Goal: Information Seeking & Learning: Find specific fact

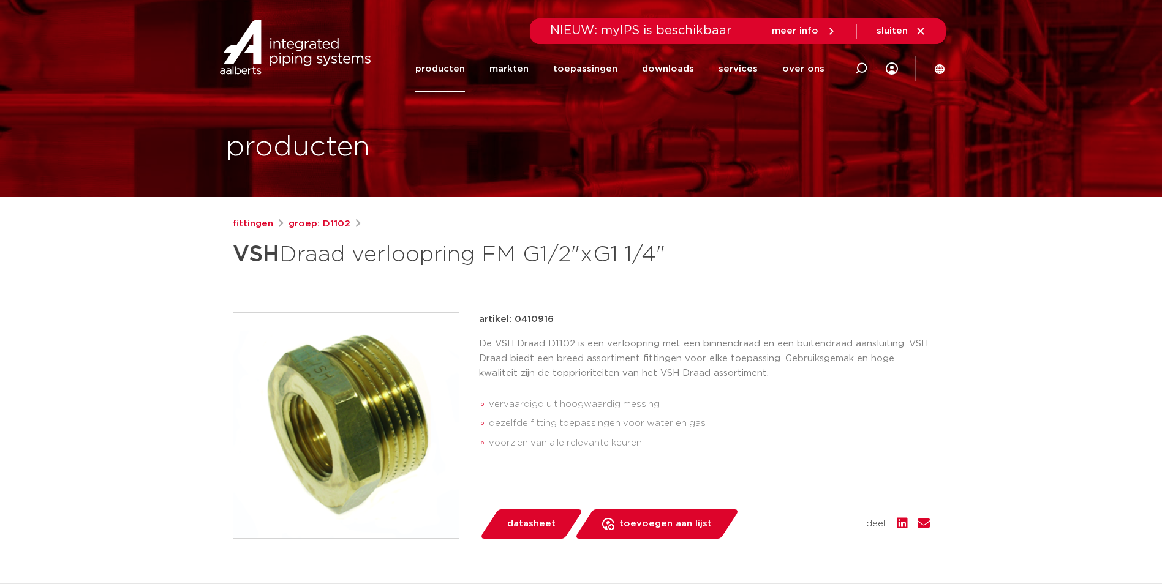
click at [272, 227] on div "fittingen groep: D1102" at bounding box center [581, 224] width 697 height 15
click at [267, 227] on link "fittingen" at bounding box center [253, 224] width 40 height 15
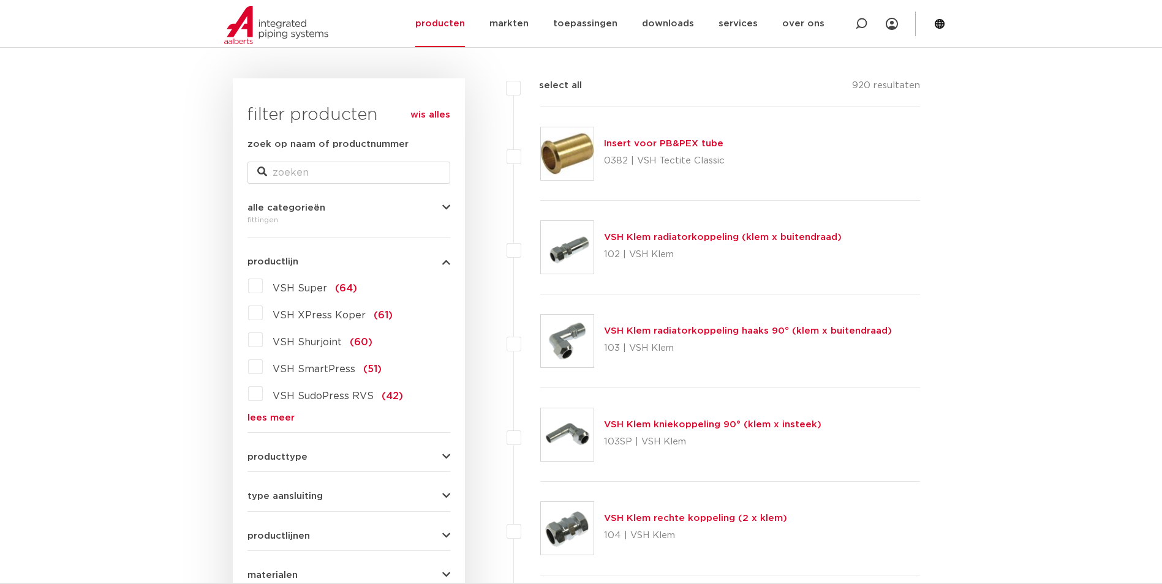
scroll to position [165, 0]
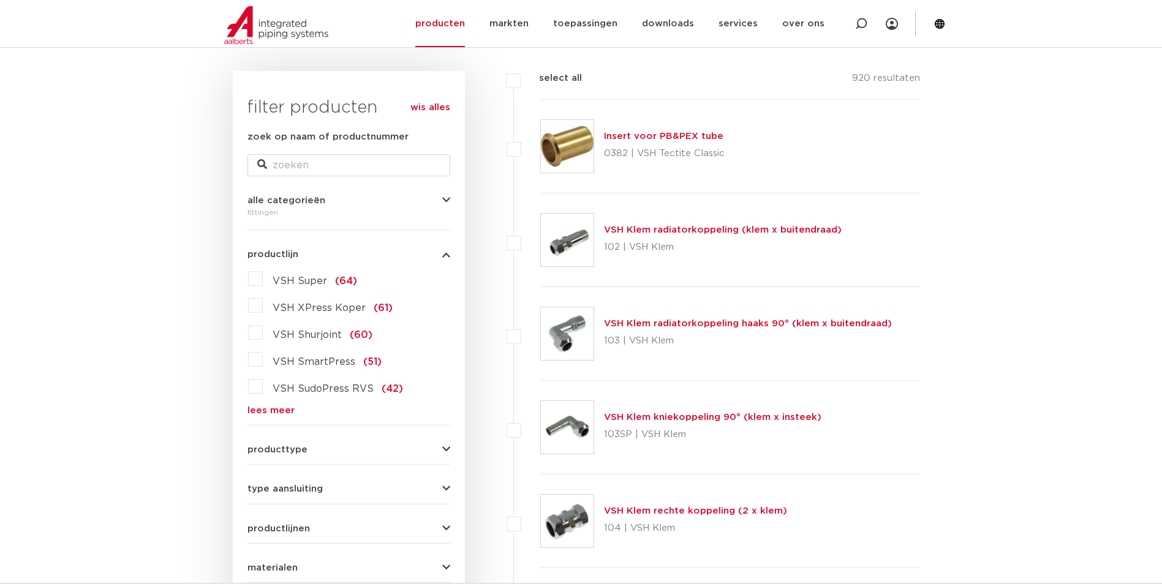
click at [276, 412] on link "lees meer" at bounding box center [348, 410] width 203 height 9
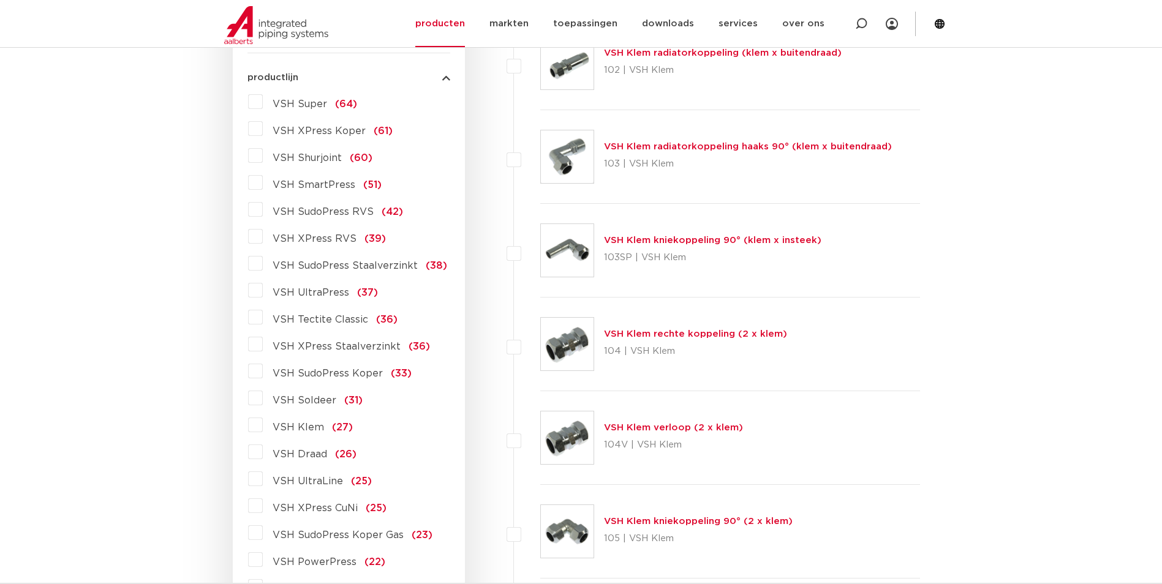
scroll to position [349, 0]
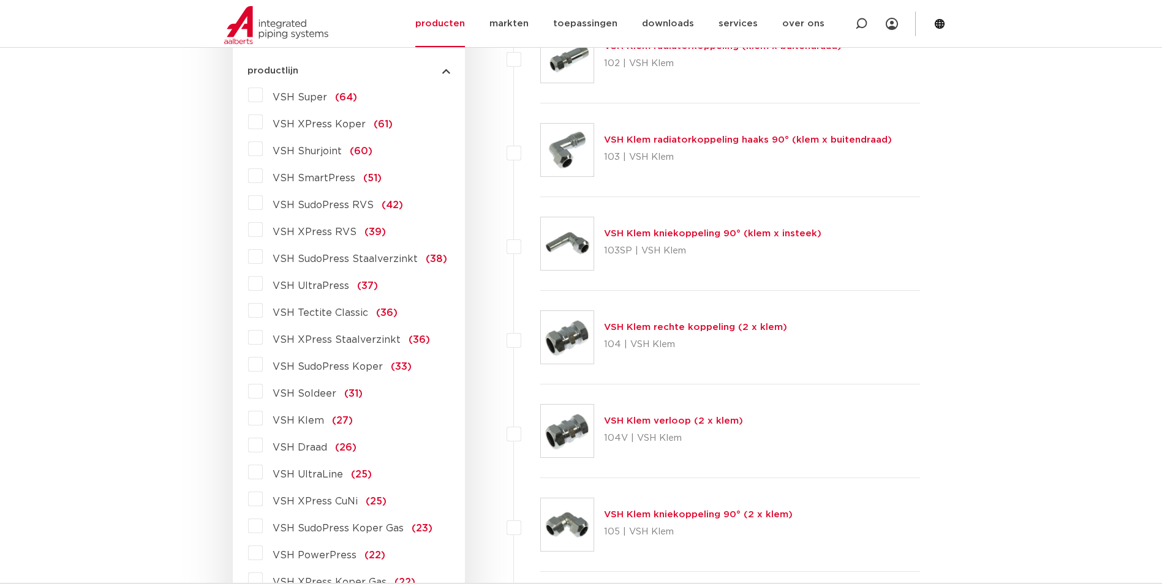
click at [310, 449] on span "VSH Draad" at bounding box center [300, 448] width 55 height 10
click at [0, 0] on input "VSH Draad (26)" at bounding box center [0, 0] width 0 height 0
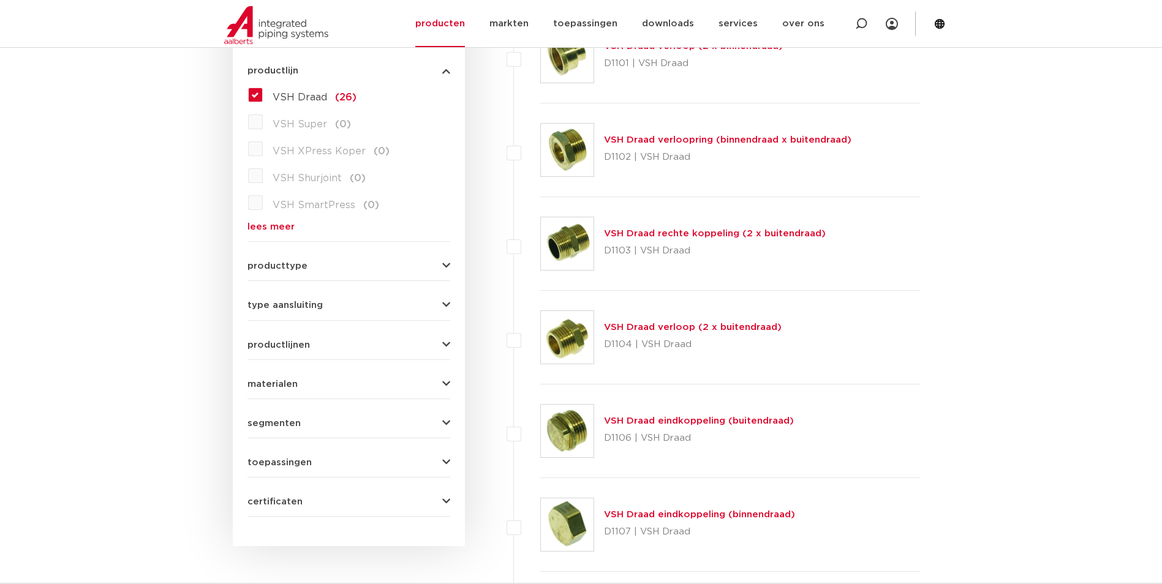
click at [666, 327] on link "VSH Draad verloop (2 x buitendraad)" at bounding box center [693, 327] width 178 height 9
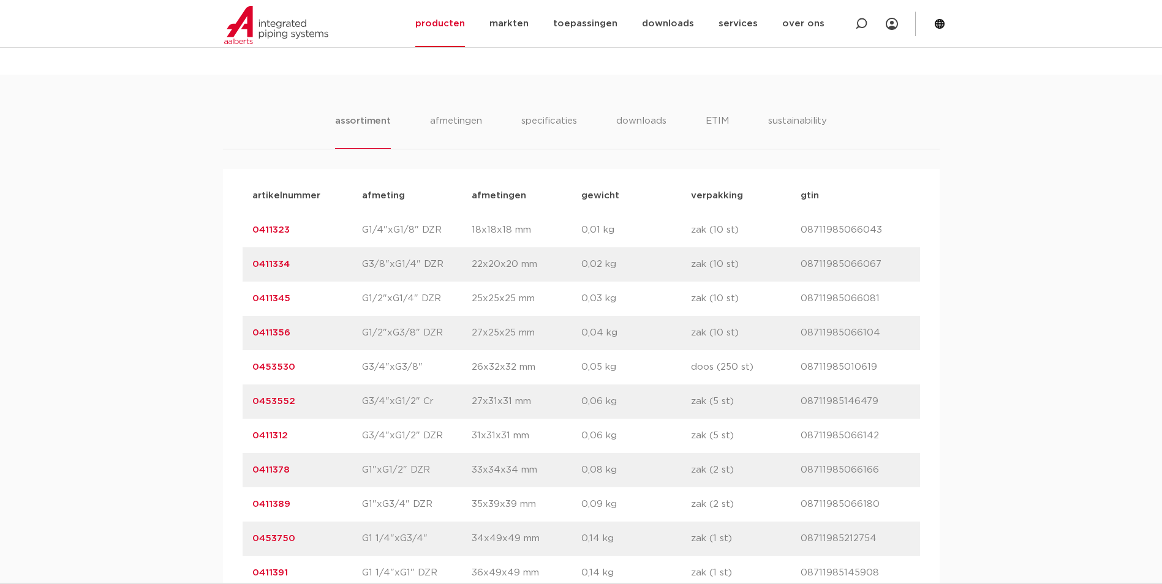
scroll to position [796, 0]
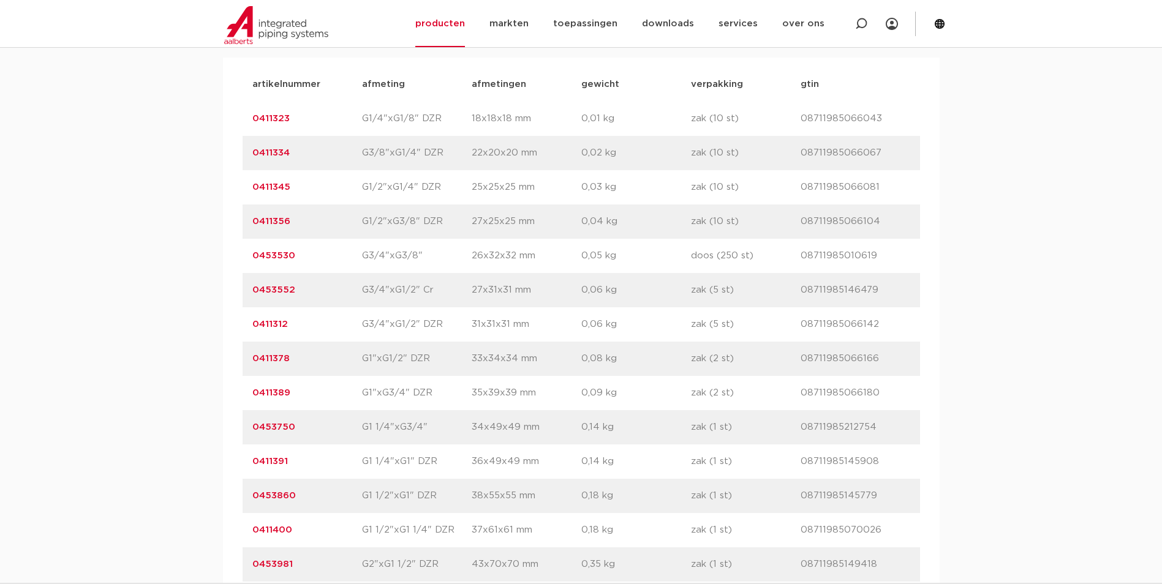
drag, startPoint x: 304, startPoint y: 397, endPoint x: 235, endPoint y: 391, distance: 69.4
click at [235, 391] on div "artikelnummer afmeting afmetingen gewicht verpakking gtin artikelnummer 0411323…" at bounding box center [581, 325] width 716 height 534
copy link "0411389"
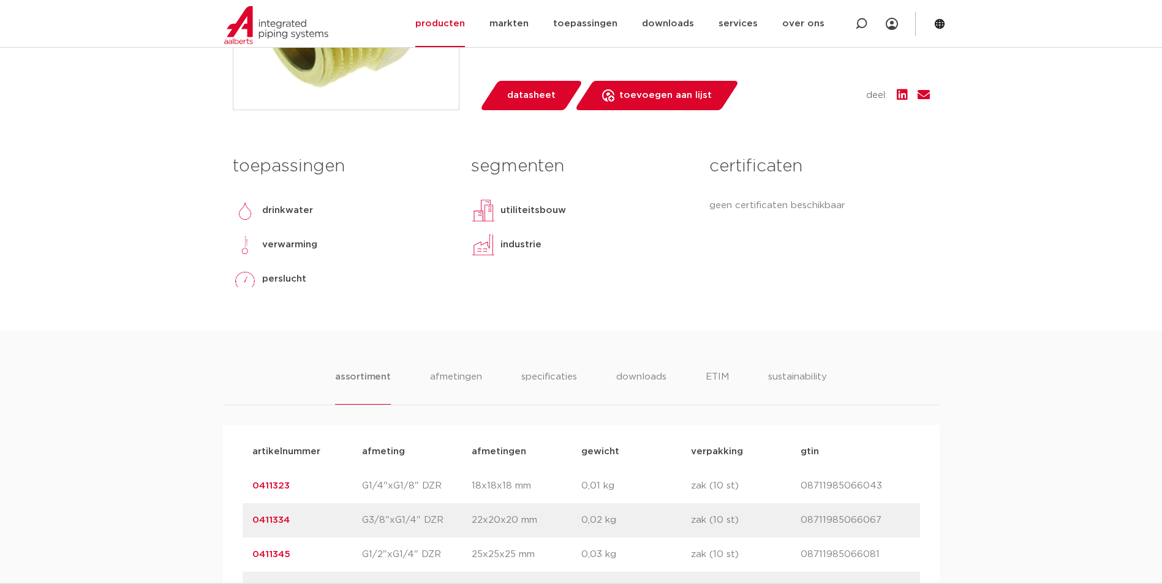
scroll to position [245, 0]
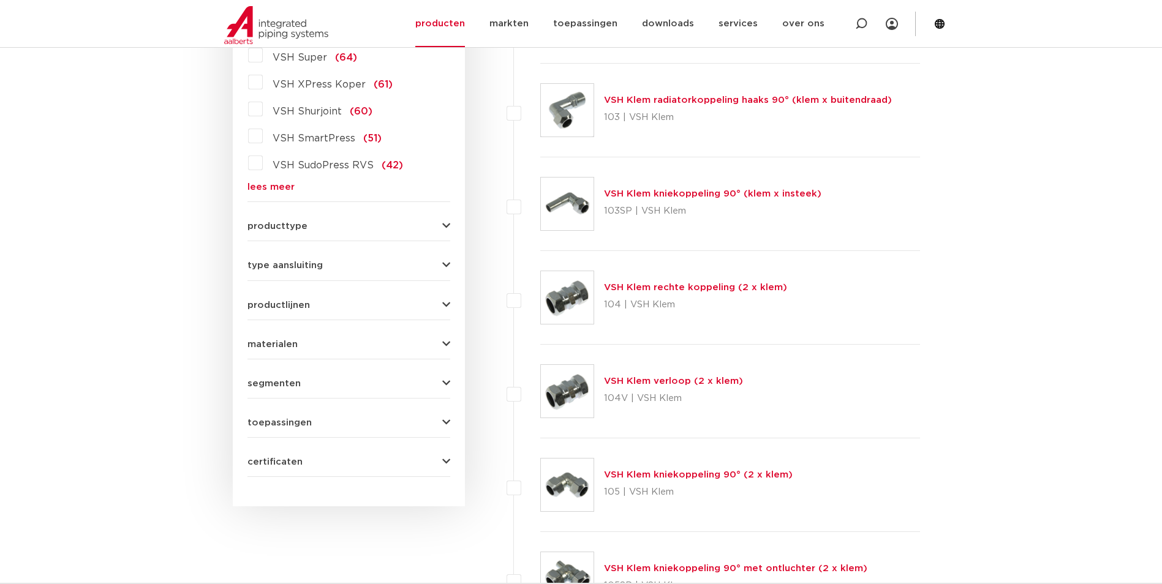
scroll to position [410, 0]
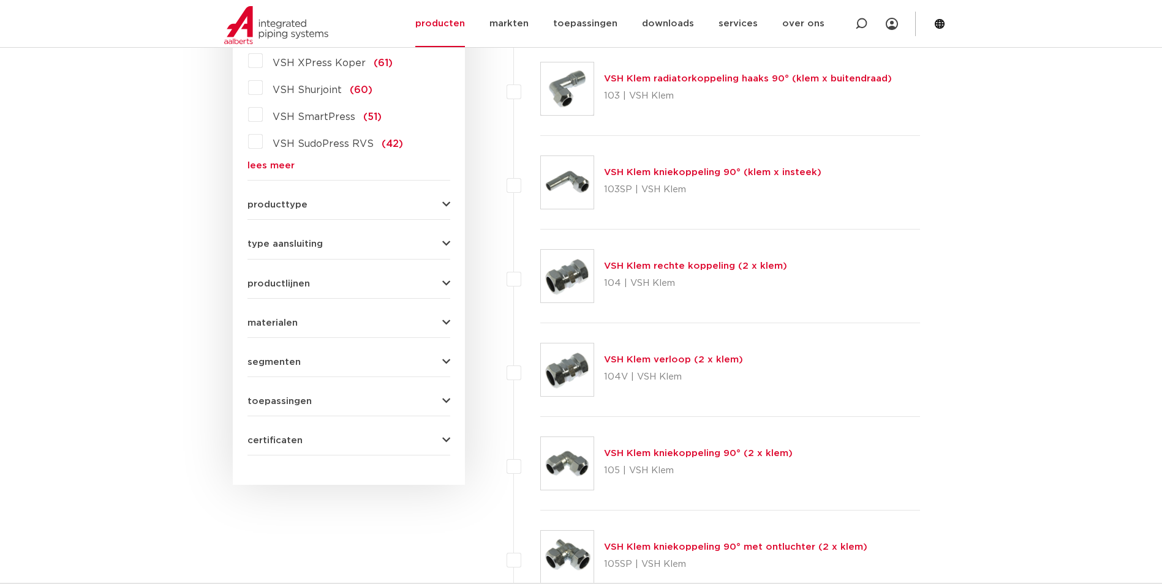
click at [280, 163] on link "lees meer" at bounding box center [348, 165] width 203 height 9
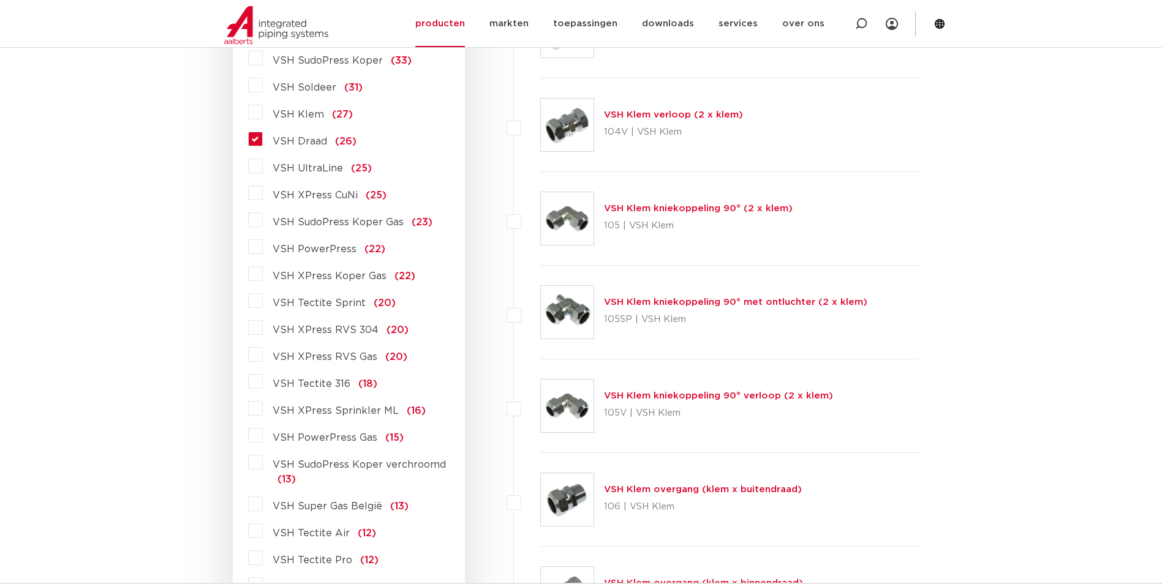
scroll to position [533, 0]
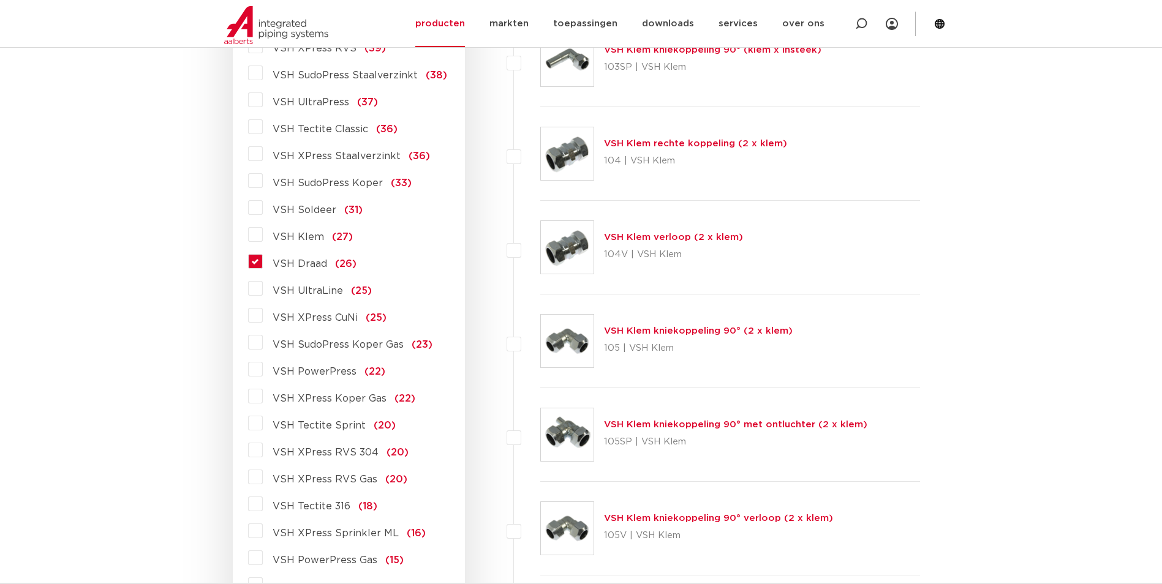
click at [263, 266] on label "VSH Draad (26)" at bounding box center [310, 262] width 94 height 20
click at [0, 0] on input "VSH Draad (26)" at bounding box center [0, 0] width 0 height 0
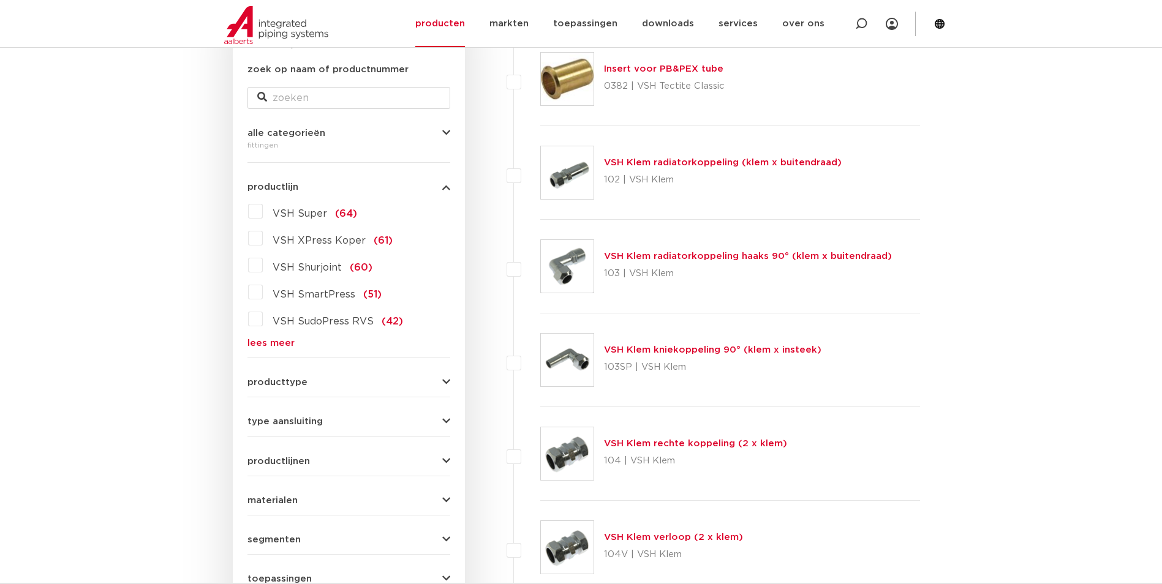
scroll to position [227, 0]
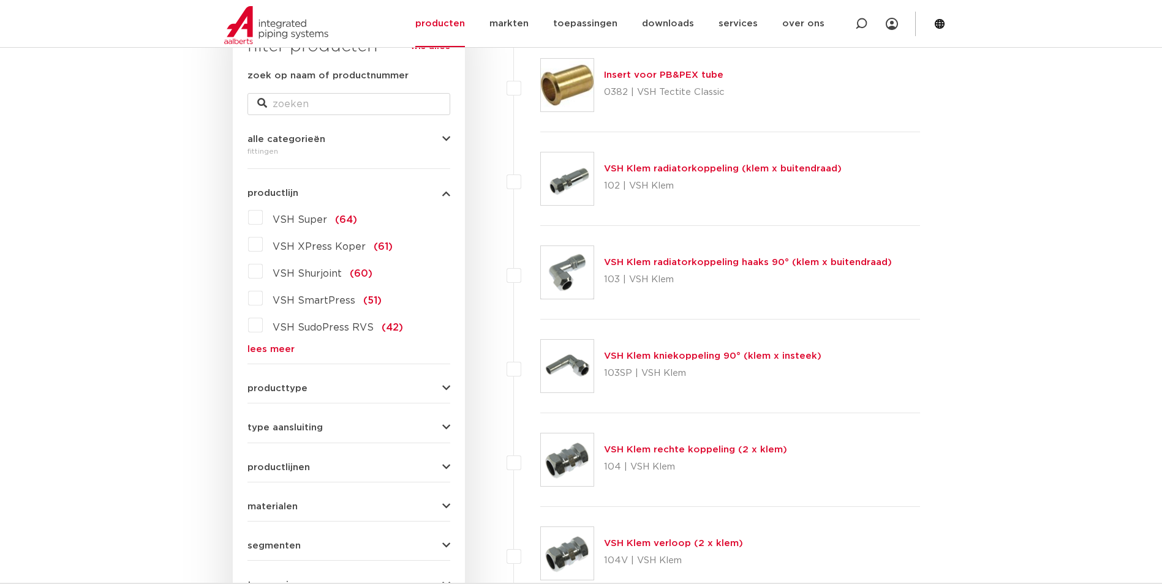
click at [275, 347] on link "lees meer" at bounding box center [348, 349] width 203 height 9
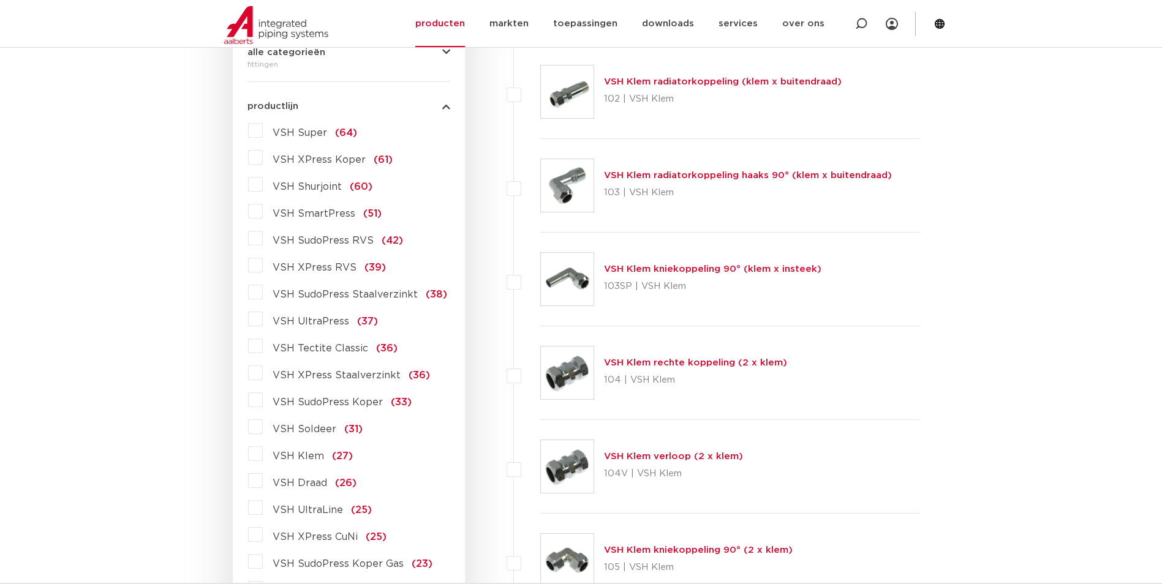
scroll to position [349, 0]
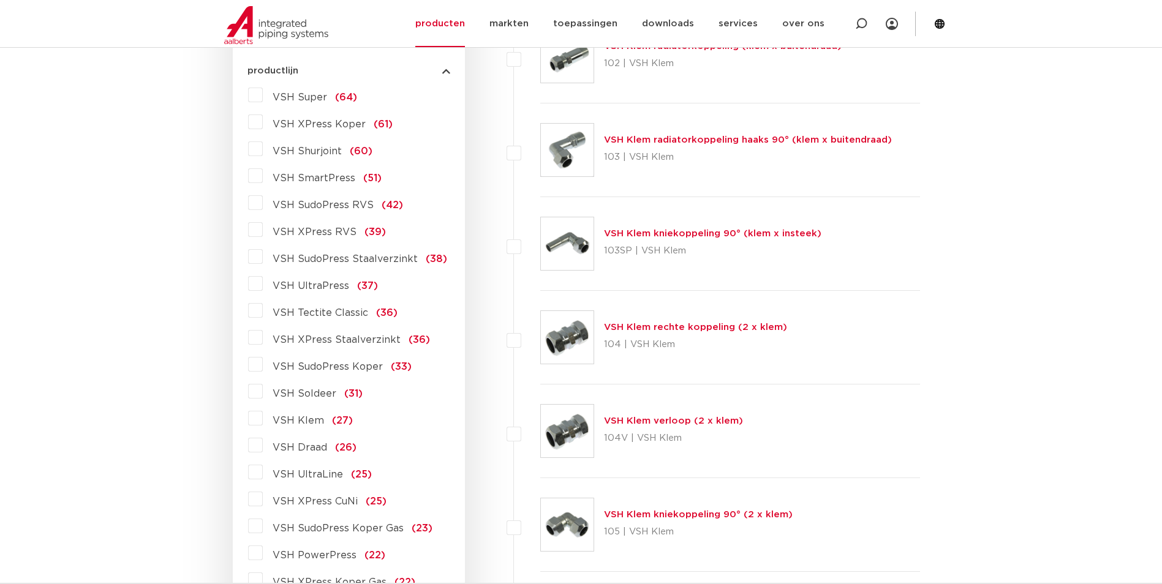
click at [263, 446] on label "VSH Draad (26)" at bounding box center [310, 445] width 94 height 20
click at [0, 0] on input "VSH Draad (26)" at bounding box center [0, 0] width 0 height 0
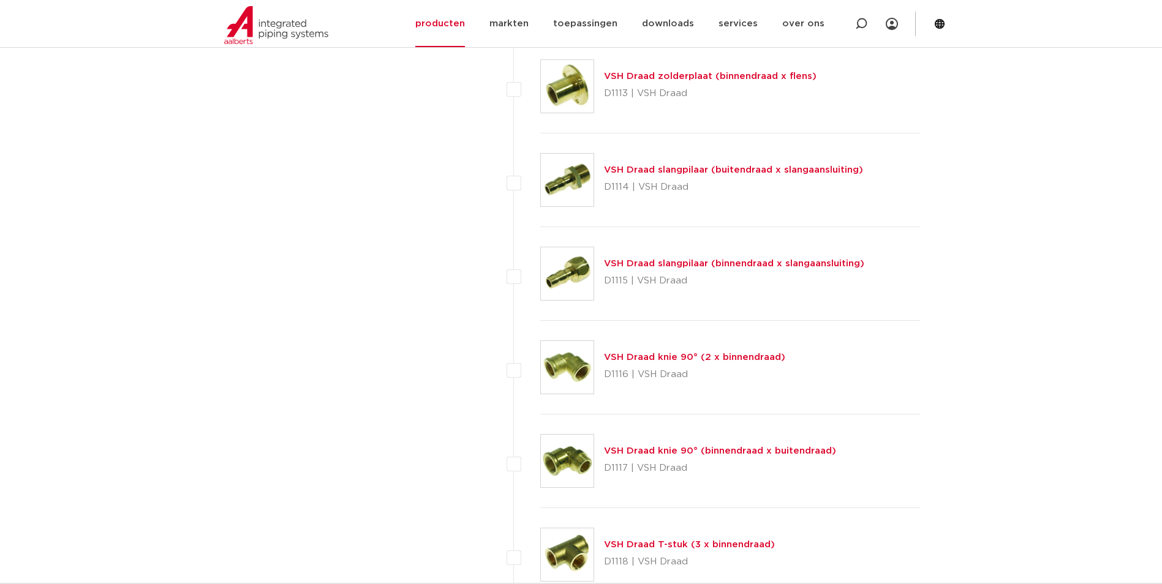
scroll to position [1451, 0]
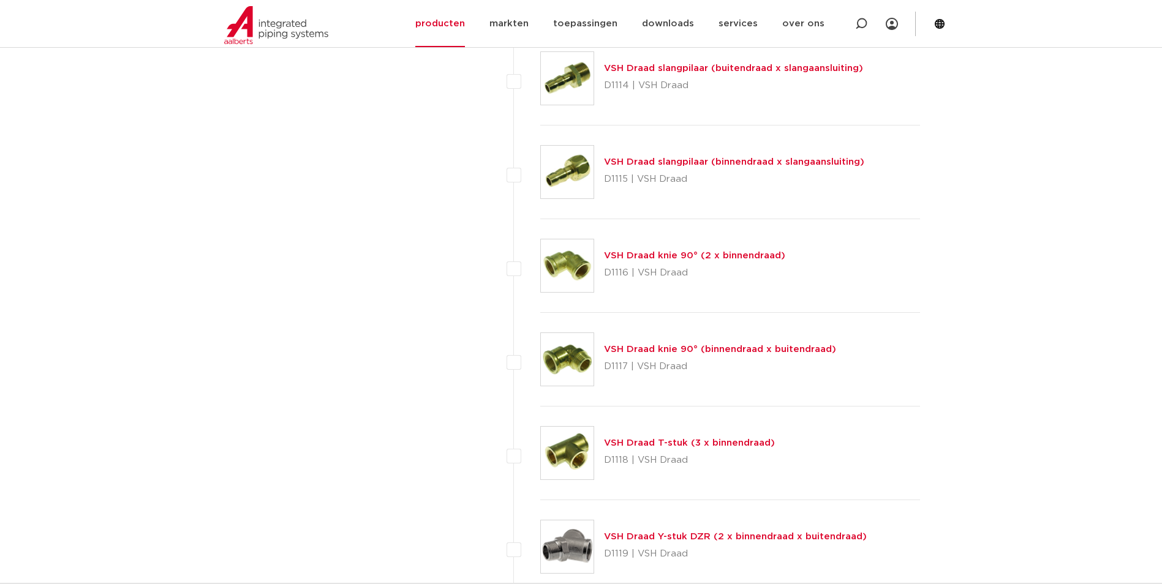
click at [671, 444] on link "VSH Draad T-stuk (3 x binnendraad)" at bounding box center [689, 442] width 171 height 9
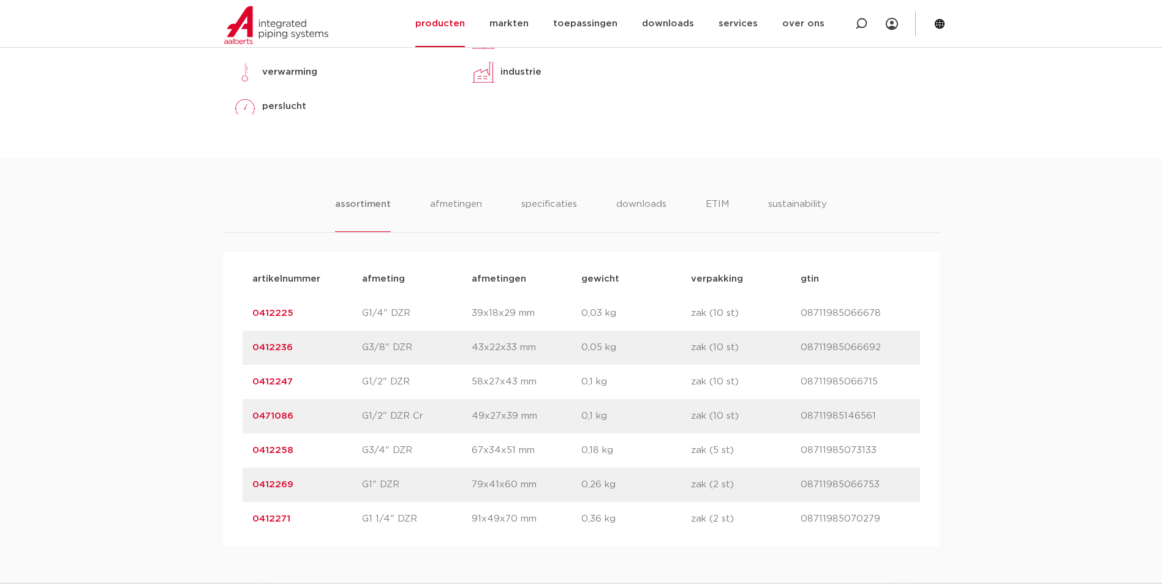
scroll to position [674, 0]
